Goal: Information Seeking & Learning: Find specific fact

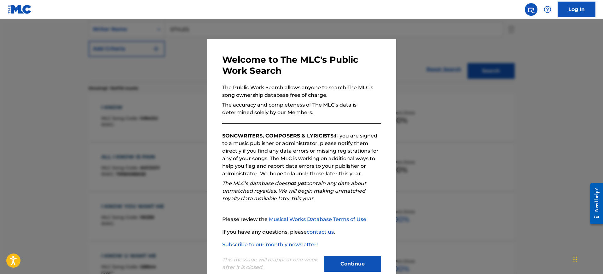
click at [409, 78] on div at bounding box center [301, 156] width 603 height 274
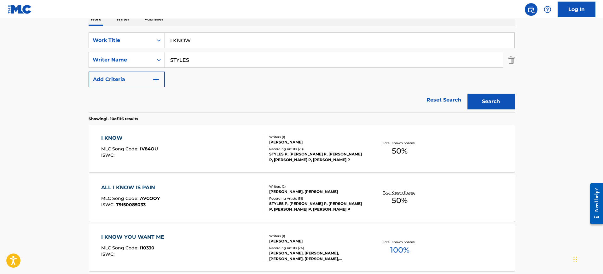
scroll to position [20, 0]
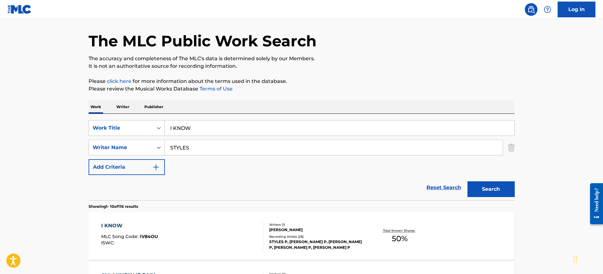
click at [192, 123] on input "I KNOW" at bounding box center [340, 127] width 350 height 15
paste input "GO HEAD CA [PERSON_NAME] [PERSON_NAME]"
type input "GO HEAD CA [PERSON_NAME] [PERSON_NAME]"
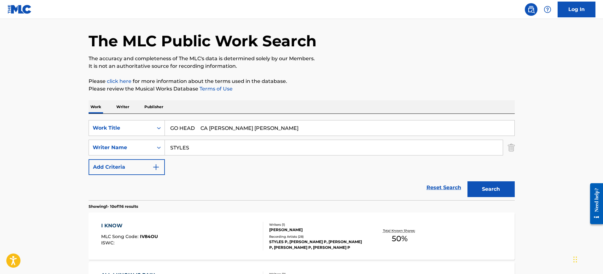
click at [190, 150] on input "STYLES" at bounding box center [334, 147] width 338 height 15
paste input "GO HEAD CA [PERSON_NAME] [PERSON_NAME]"
type input "GO HEAD CA [PERSON_NAME] [PERSON_NAME]"
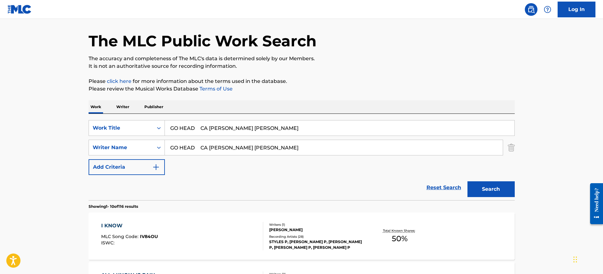
drag, startPoint x: 197, startPoint y: 127, endPoint x: 324, endPoint y: 143, distance: 128.4
click at [324, 143] on div "SearchWithCriteria2416c2bc-1631-420a-a8cf-926042311660 Work Title GO HEAD CA [P…" at bounding box center [302, 147] width 426 height 55
type input "GO HEAD"
drag, startPoint x: 251, startPoint y: 147, endPoint x: 87, endPoint y: 142, distance: 164.4
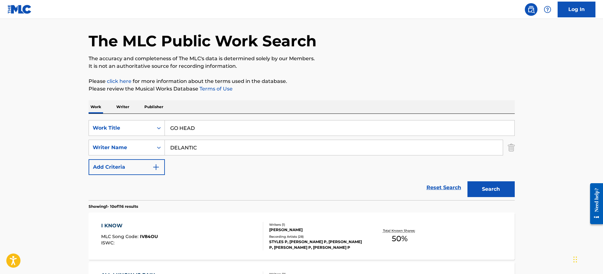
click at [468, 181] on button "Search" at bounding box center [491, 189] width 47 height 16
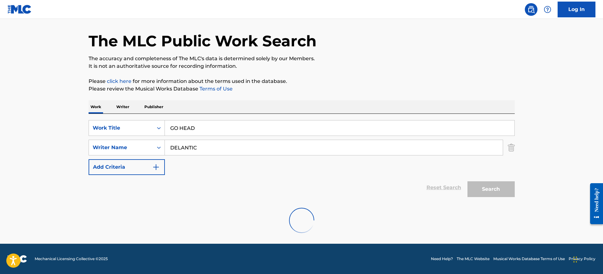
scroll to position [0, 0]
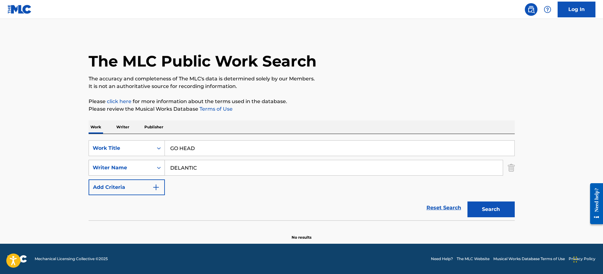
drag, startPoint x: 212, startPoint y: 172, endPoint x: 110, endPoint y: 172, distance: 101.9
click at [110, 172] on div "SearchWithCriteria1251773b-c7e3-4bd6-a94f-38381dff76cf Writer Name [PERSON_NAME]" at bounding box center [302, 168] width 426 height 16
paste input "[PERSON_NAME]"
type input "[PERSON_NAME]"
click at [468, 202] on button "Search" at bounding box center [491, 210] width 47 height 16
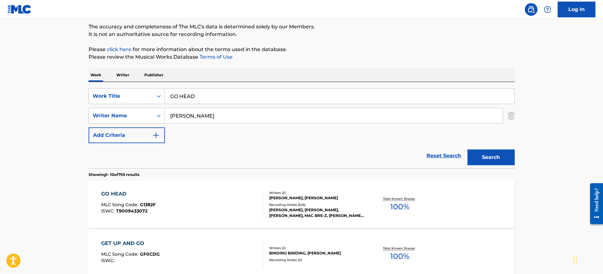
scroll to position [99, 0]
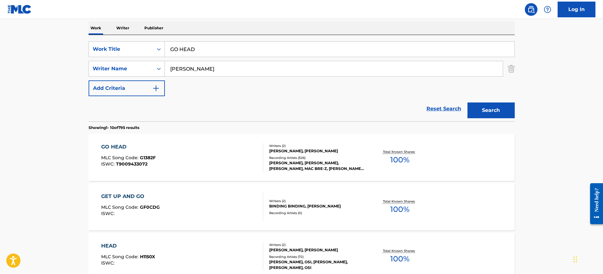
click at [215, 163] on div "GO HEAD MLC Song Code : G1382F ISWC : T9009433072" at bounding box center [182, 157] width 162 height 28
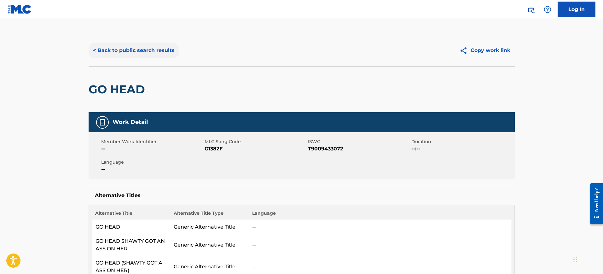
click at [112, 54] on button "< Back to public search results" at bounding box center [134, 51] width 91 height 16
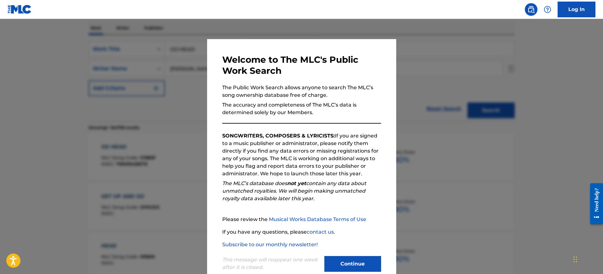
click at [431, 86] on div at bounding box center [301, 156] width 603 height 274
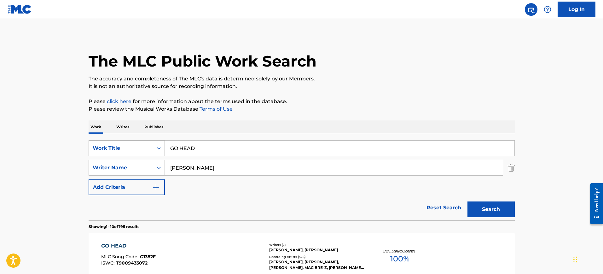
drag, startPoint x: 209, startPoint y: 146, endPoint x: 146, endPoint y: 151, distance: 63.9
click at [146, 151] on div "SearchWithCriteria2416c2bc-1631-420a-a8cf-926042311660 Work Title GO HEAD" at bounding box center [302, 148] width 426 height 16
paste input "Come To Me [PERSON_NAME],[PERSON_NAME]"
type input "Come To Me [PERSON_NAME],[PERSON_NAME]"
drag, startPoint x: 197, startPoint y: 165, endPoint x: 149, endPoint y: 165, distance: 47.9
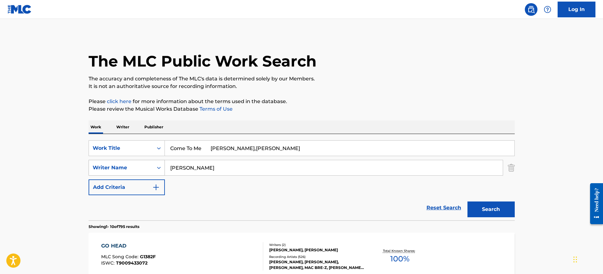
click at [149, 165] on div "SearchWithCriteria1251773b-c7e3-4bd6-a94f-38381dff76cf Writer Name [PERSON_NAME]" at bounding box center [302, 168] width 426 height 16
paste input "Come To Me [PERSON_NAME],[PERSON_NAME]"
type input "Come To Me [PERSON_NAME],[PERSON_NAME]"
drag, startPoint x: 204, startPoint y: 149, endPoint x: 363, endPoint y: 149, distance: 159.3
click at [363, 149] on input "Come To Me [PERSON_NAME],[PERSON_NAME]" at bounding box center [340, 148] width 350 height 15
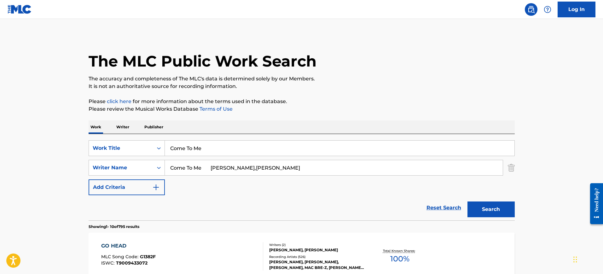
type input "Come To Me"
click at [339, 101] on p "Please click here for more information about the terms used in the database." at bounding box center [302, 102] width 426 height 8
drag, startPoint x: 259, startPoint y: 167, endPoint x: 44, endPoint y: 171, distance: 214.8
type input "[PERSON_NAME]"
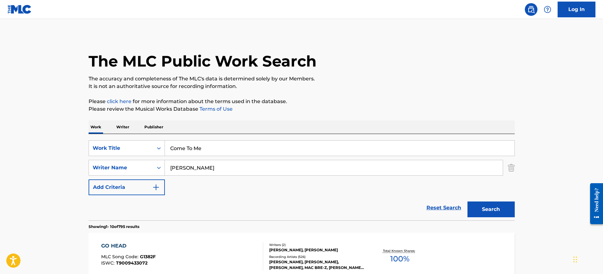
click at [468, 202] on button "Search" at bounding box center [491, 210] width 47 height 16
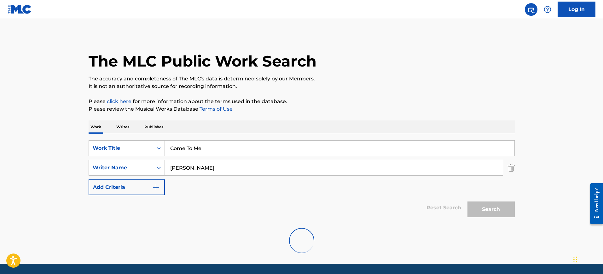
click at [424, 113] on div "The MLC Public Work Search The accuracy and completeness of The MLC's data is d…" at bounding box center [302, 148] width 442 height 226
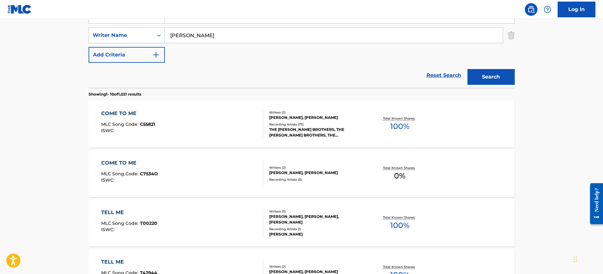
scroll to position [138, 0]
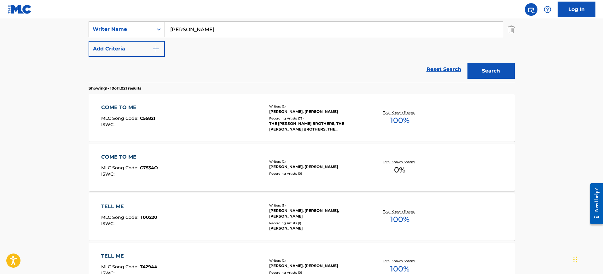
click at [145, 107] on div "COME TO ME" at bounding box center [128, 108] width 54 height 8
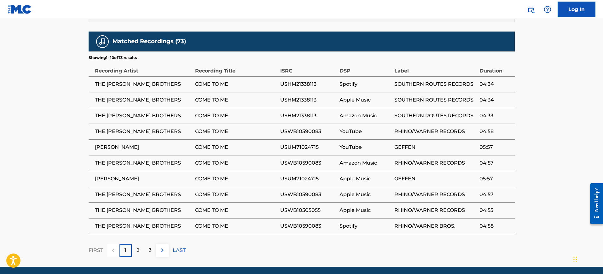
scroll to position [591, 0]
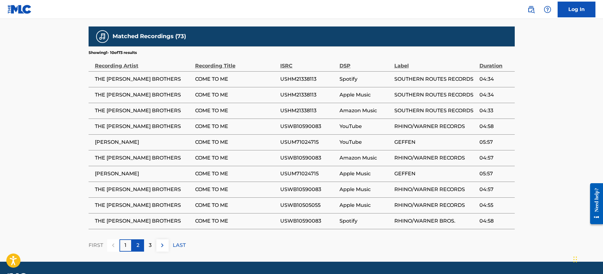
click at [138, 242] on p "2" at bounding box center [138, 246] width 3 height 8
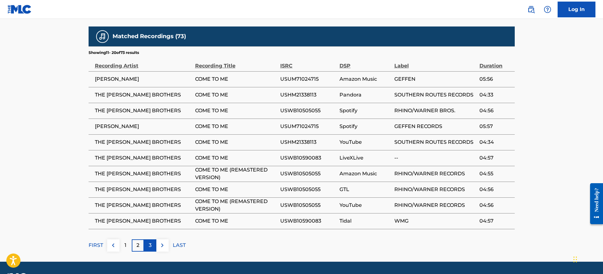
click at [150, 242] on p "3" at bounding box center [150, 246] width 3 height 8
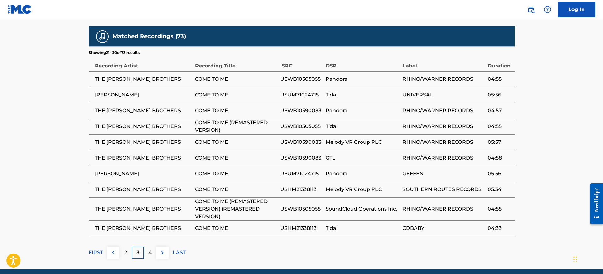
click at [150, 249] on p "4" at bounding box center [150, 253] width 3 height 8
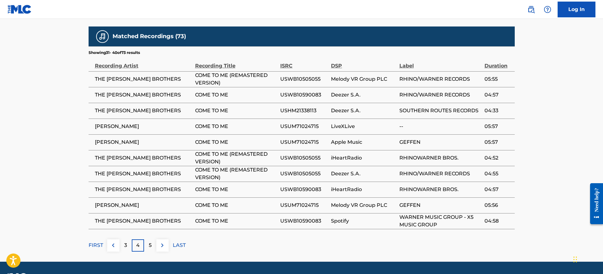
click at [150, 242] on p "5" at bounding box center [150, 246] width 3 height 8
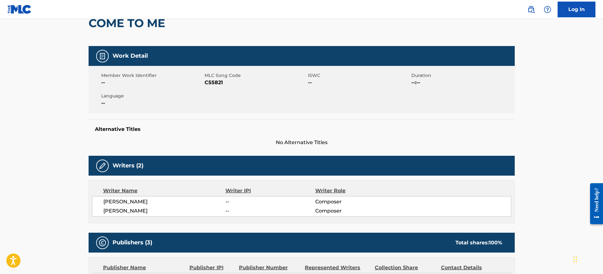
scroll to position [0, 0]
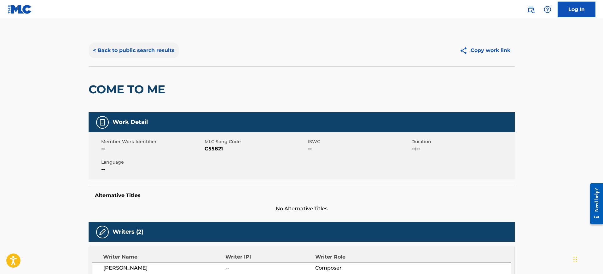
click at [106, 50] on button "< Back to public search results" at bounding box center [134, 51] width 91 height 16
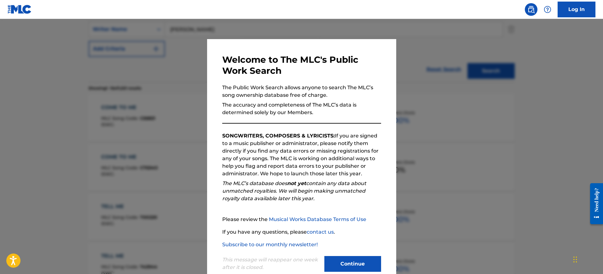
click at [462, 93] on div at bounding box center [301, 156] width 603 height 274
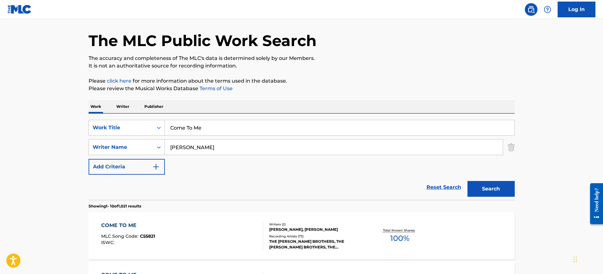
scroll to position [20, 0]
click at [214, 134] on input "Come To Me" at bounding box center [340, 127] width 350 height 15
paste input "STAMINA DADDY [PERSON_NAME]"
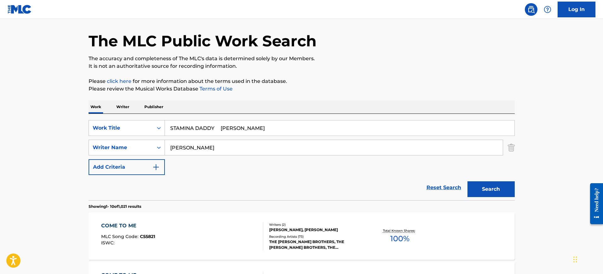
type input "STAMINA DADDY [PERSON_NAME]"
click at [208, 151] on input "[PERSON_NAME]" at bounding box center [334, 147] width 338 height 15
paste input "STAMINA DADDY [PERSON_NAME]"
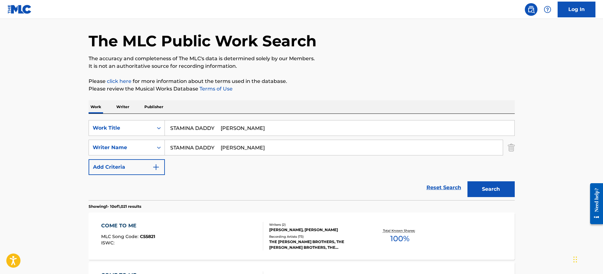
type input "STAMINA DADDY [PERSON_NAME]"
drag, startPoint x: 219, startPoint y: 129, endPoint x: 273, endPoint y: 132, distance: 54.0
click at [273, 132] on input "STAMINA DADDY [PERSON_NAME]" at bounding box center [340, 127] width 350 height 15
type input "STAMINA DADDY"
drag, startPoint x: 225, startPoint y: 146, endPoint x: 0, endPoint y: 130, distance: 225.8
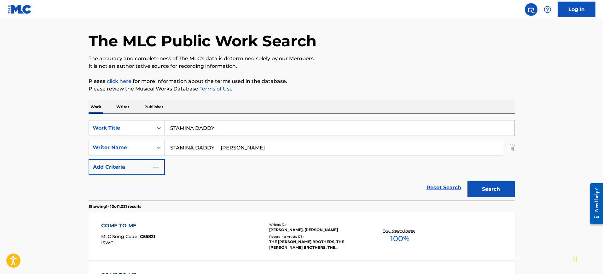
type input "[PERSON_NAME]"
click at [468, 181] on button "Search" at bounding box center [491, 189] width 47 height 16
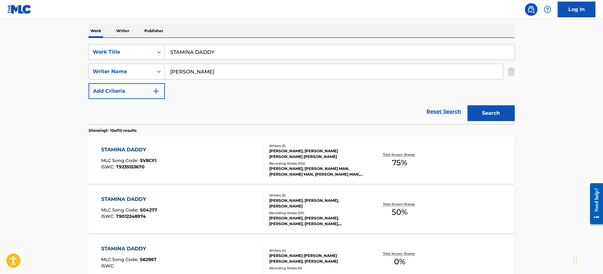
scroll to position [99, 0]
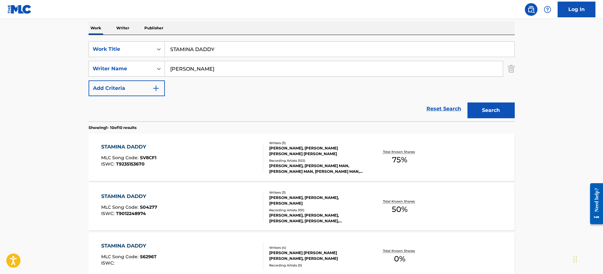
click at [252, 163] on div "STAMINA DADDY MLC Song Code : SV8CF1 ISWC : T9235153670" at bounding box center [182, 157] width 162 height 28
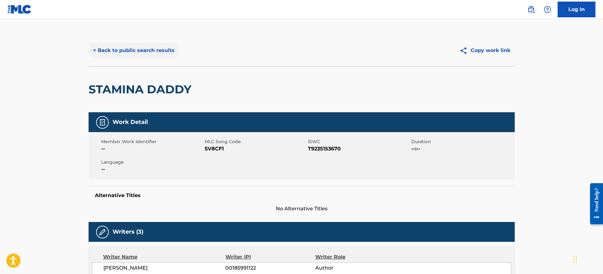
click at [143, 55] on button "< Back to public search results" at bounding box center [134, 51] width 91 height 16
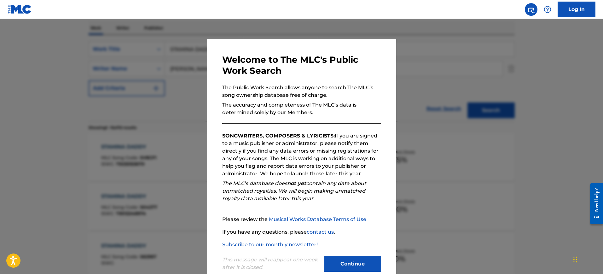
click at [435, 108] on div at bounding box center [301, 156] width 603 height 274
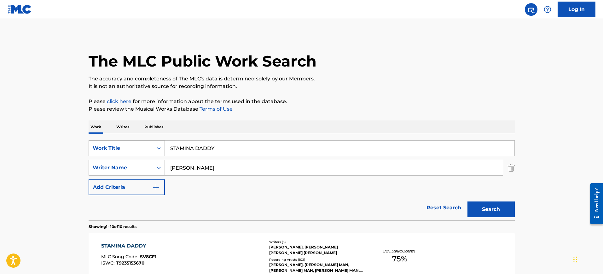
drag, startPoint x: 229, startPoint y: 153, endPoint x: 119, endPoint y: 147, distance: 110.6
click at [119, 147] on div "SearchWithCriteria2416c2bc-1631-420a-a8cf-926042311660 Work Title STAMINA DADDY" at bounding box center [302, 148] width 426 height 16
paste input "CRAPER"
type input "SCRAPER"
drag, startPoint x: 191, startPoint y: 167, endPoint x: 133, endPoint y: 169, distance: 58.7
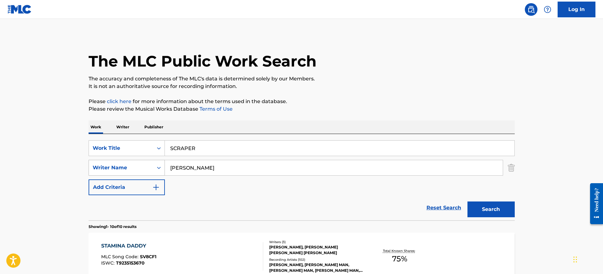
click at [133, 169] on div "SearchWithCriteria1251773b-c7e3-4bd6-a94f-38381dff76cf Writer Name [PERSON_NAME]" at bounding box center [302, 168] width 426 height 16
paste input "[PERSON_NAME]"
type input "[PERSON_NAME]"
click at [505, 210] on button "Search" at bounding box center [491, 210] width 47 height 16
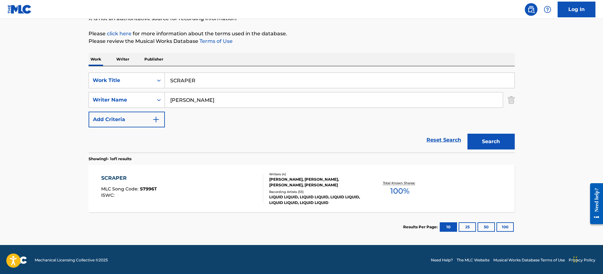
scroll to position [69, 0]
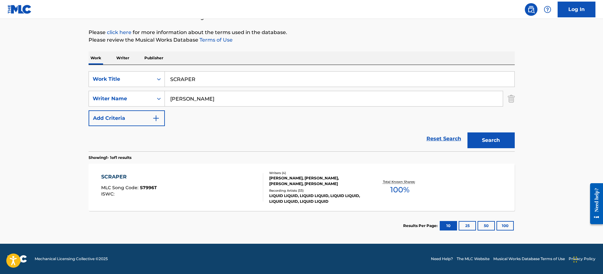
click at [206, 192] on div "SCRAPER MLC Song Code : S7996T ISWC :" at bounding box center [182, 187] width 162 height 28
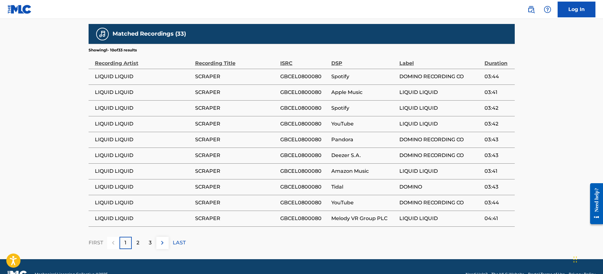
scroll to position [434, 0]
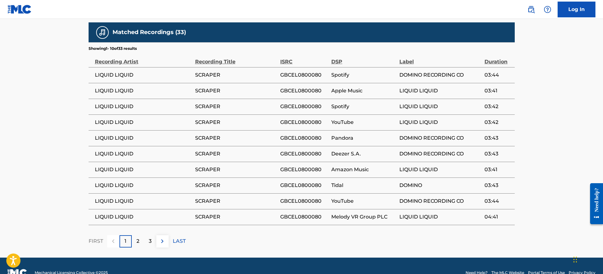
click at [300, 205] on span "GBCEL0800080" at bounding box center [304, 201] width 48 height 8
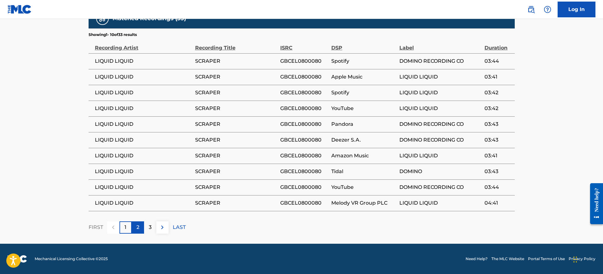
click at [137, 228] on p "2" at bounding box center [138, 228] width 3 height 8
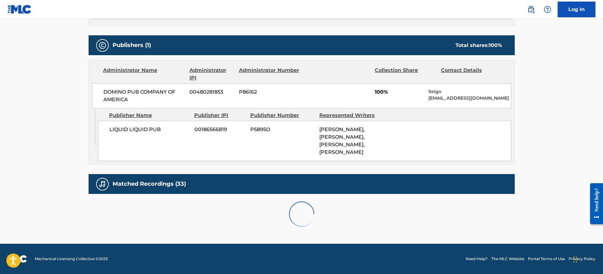
scroll to position [455, 0]
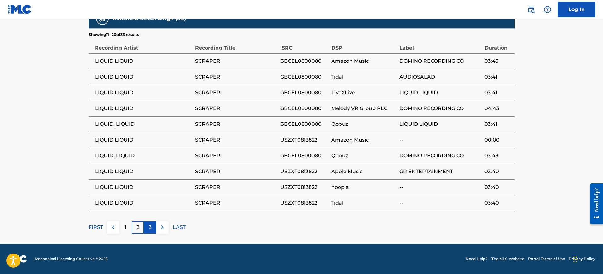
click at [149, 228] on p "3" at bounding box center [150, 228] width 3 height 8
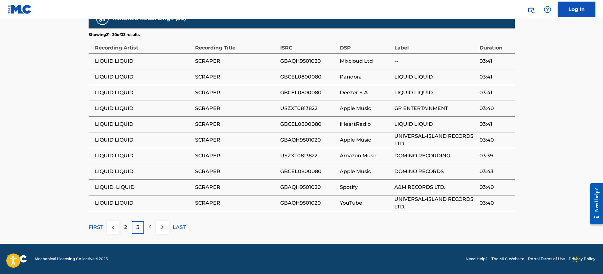
click at [324, 161] on td "USZXT0813822" at bounding box center [310, 156] width 60 height 16
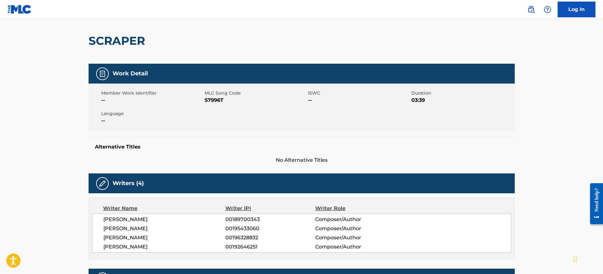
scroll to position [61, 0]
